Goal: Transaction & Acquisition: Purchase product/service

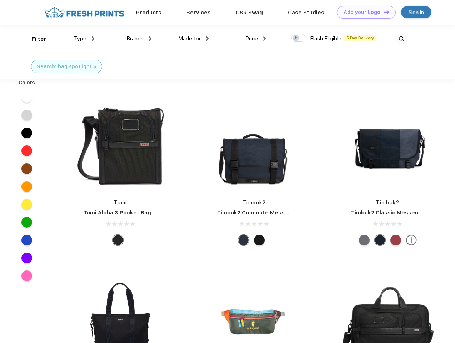
scroll to position [0, 0]
click at [364, 12] on link "Add your Logo Design Tool" at bounding box center [366, 12] width 59 height 13
click at [0, 0] on div "Design Tool" at bounding box center [0, 0] width 0 height 0
click at [383, 12] on link "Add your Logo Design Tool" at bounding box center [366, 12] width 59 height 13
click at [34, 39] on div "Filter" at bounding box center [39, 39] width 15 height 8
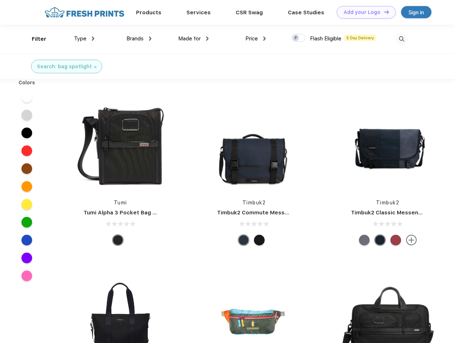
click at [84, 39] on span "Type" at bounding box center [80, 38] width 13 height 6
click at [139, 39] on span "Brands" at bounding box center [134, 38] width 17 height 6
click at [194, 39] on span "Made for" at bounding box center [189, 38] width 23 height 6
click at [256, 39] on span "Price" at bounding box center [251, 38] width 13 height 6
click at [299, 38] on div at bounding box center [299, 38] width 14 height 8
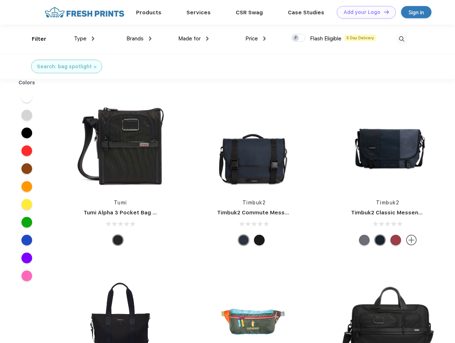
click at [296, 38] on input "checkbox" at bounding box center [294, 36] width 5 height 5
click at [402, 39] on img at bounding box center [402, 39] width 12 height 12
